Goal: Task Accomplishment & Management: Complete application form

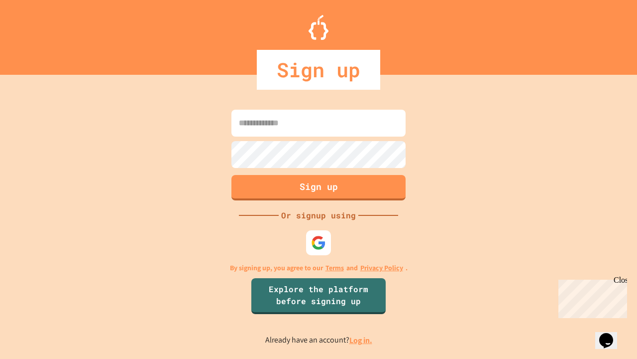
click at [362, 340] on link "Log in." at bounding box center [361, 340] width 23 height 10
